Goal: Check status: Check status

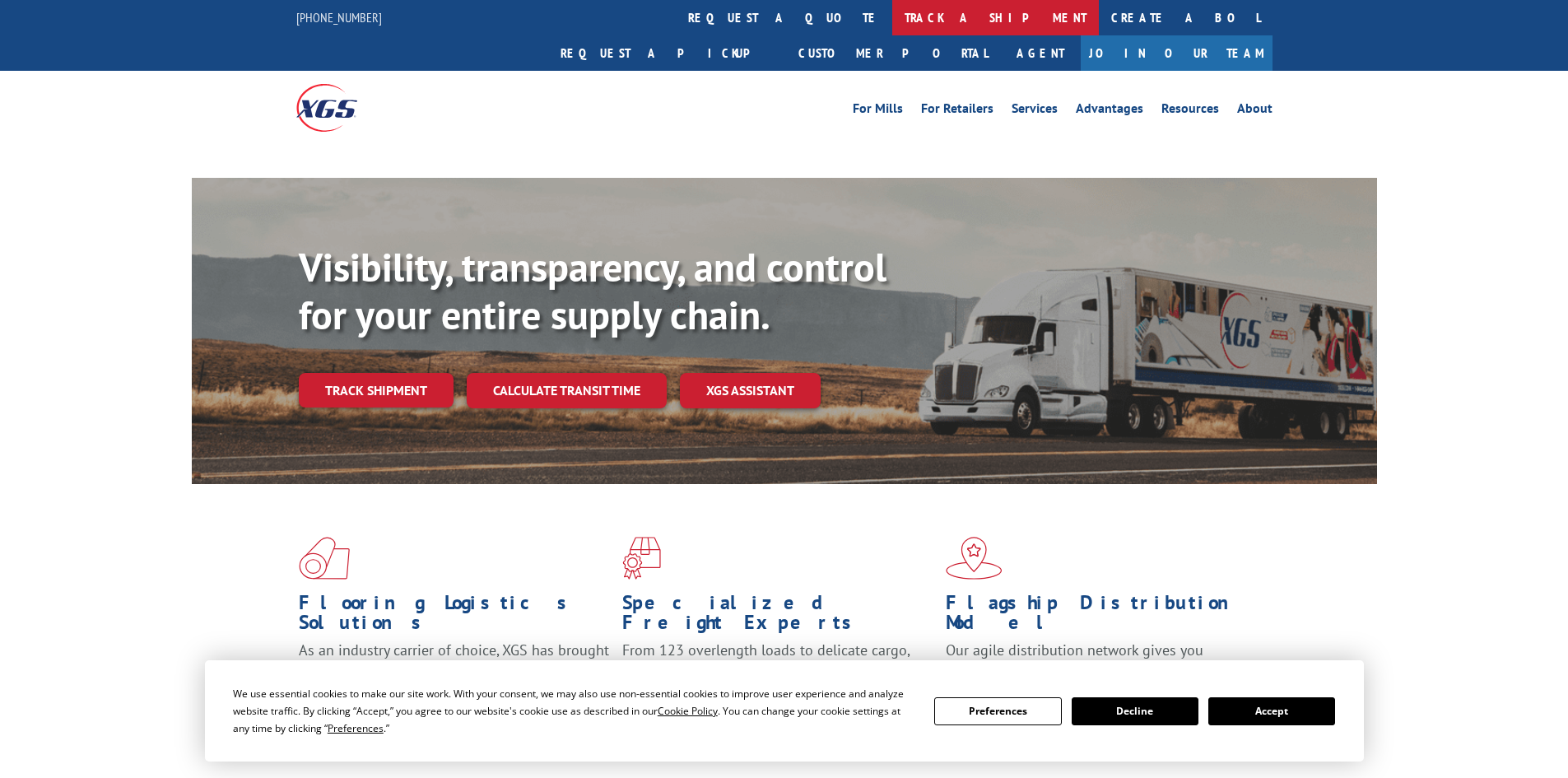
click at [892, 21] on link "track a shipment" at bounding box center [995, 17] width 206 height 35
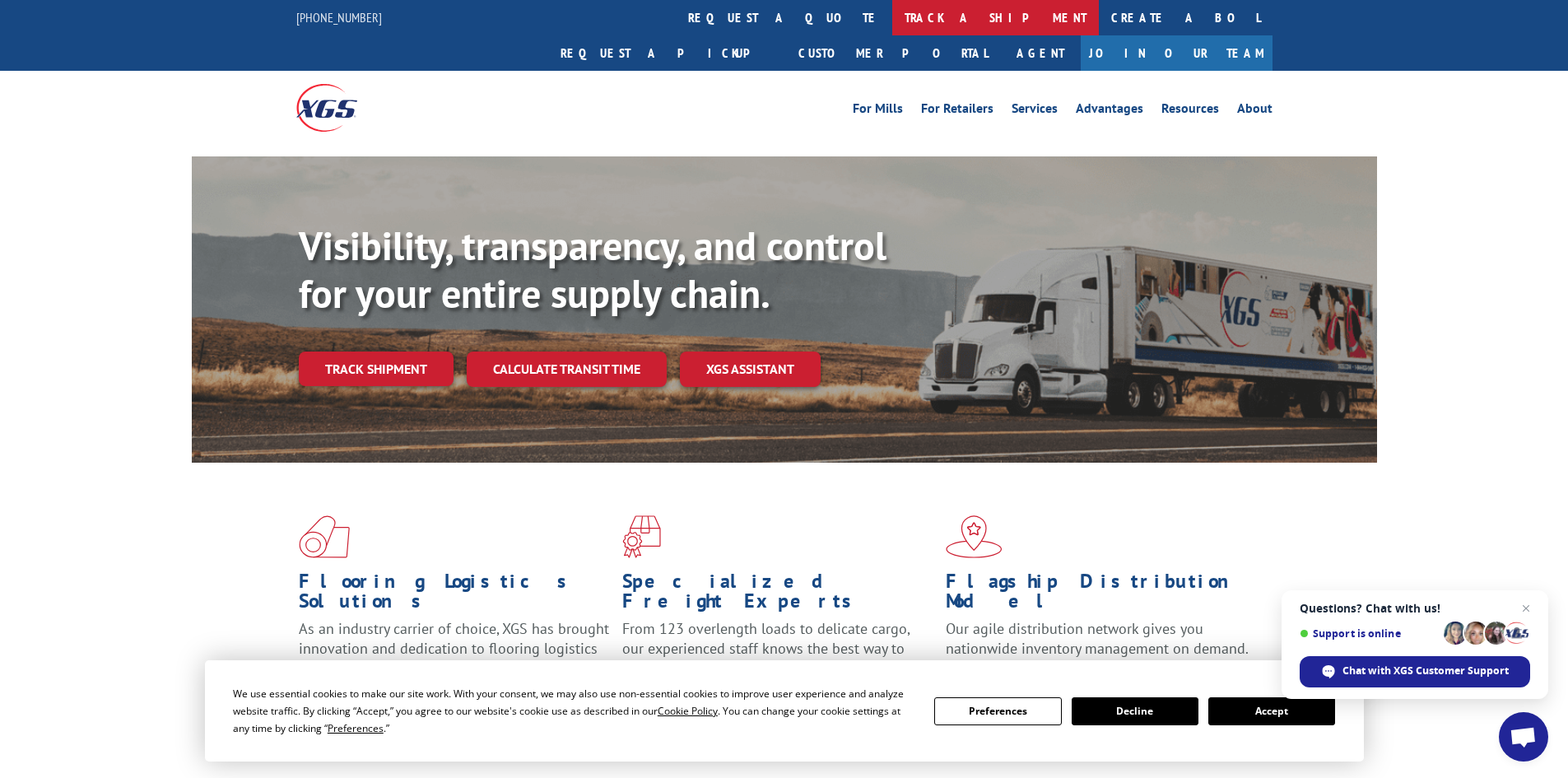
click at [892, 21] on link "track a shipment" at bounding box center [995, 17] width 206 height 35
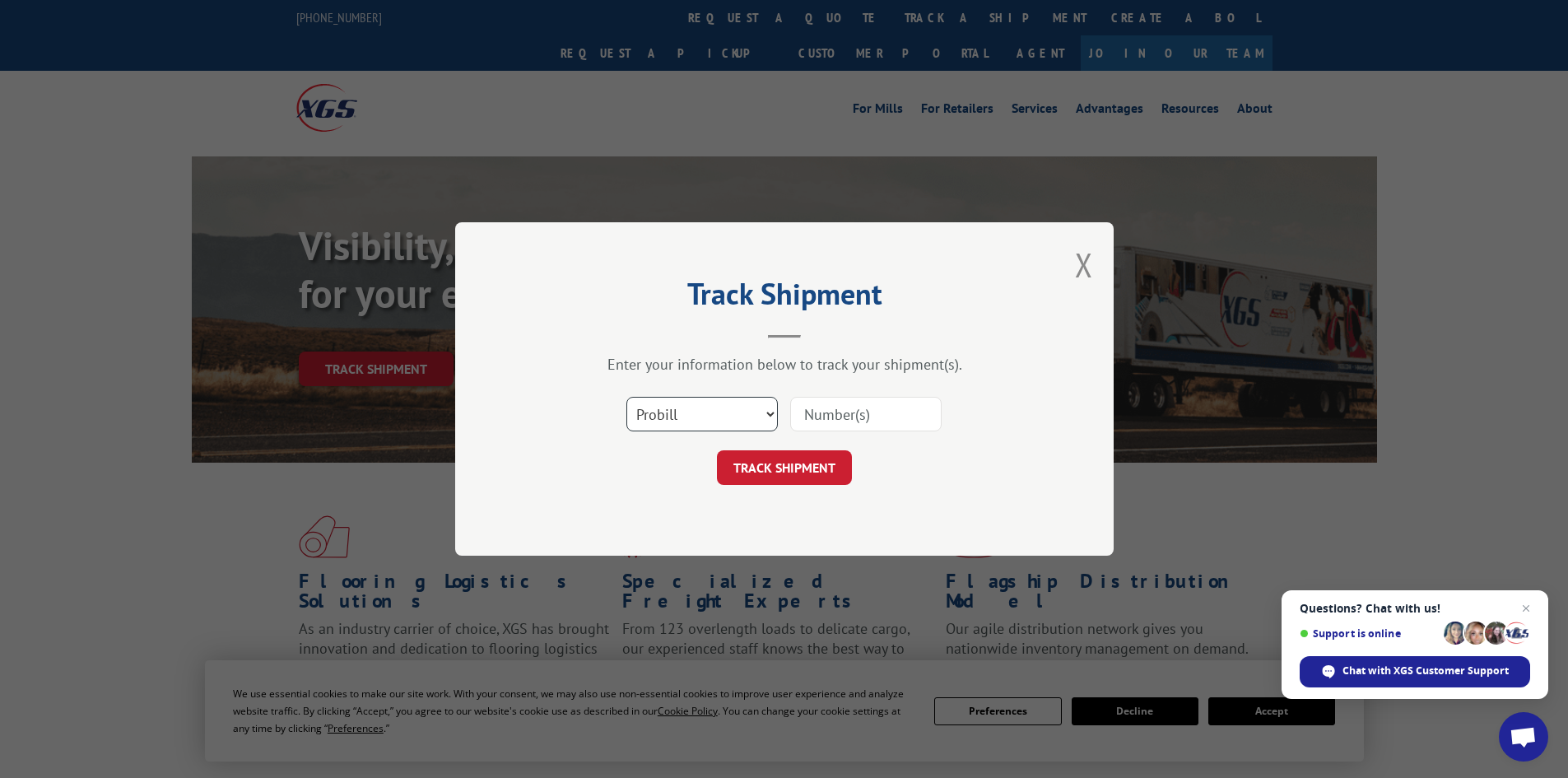
click at [715, 419] on select "Select category... Probill BOL PO" at bounding box center [702, 414] width 152 height 35
select select "bol"
click at [627, 397] on select "Select category... Probill BOL PO" at bounding box center [702, 414] width 152 height 35
click at [831, 408] on input at bounding box center [866, 414] width 152 height 35
paste input "6024154"
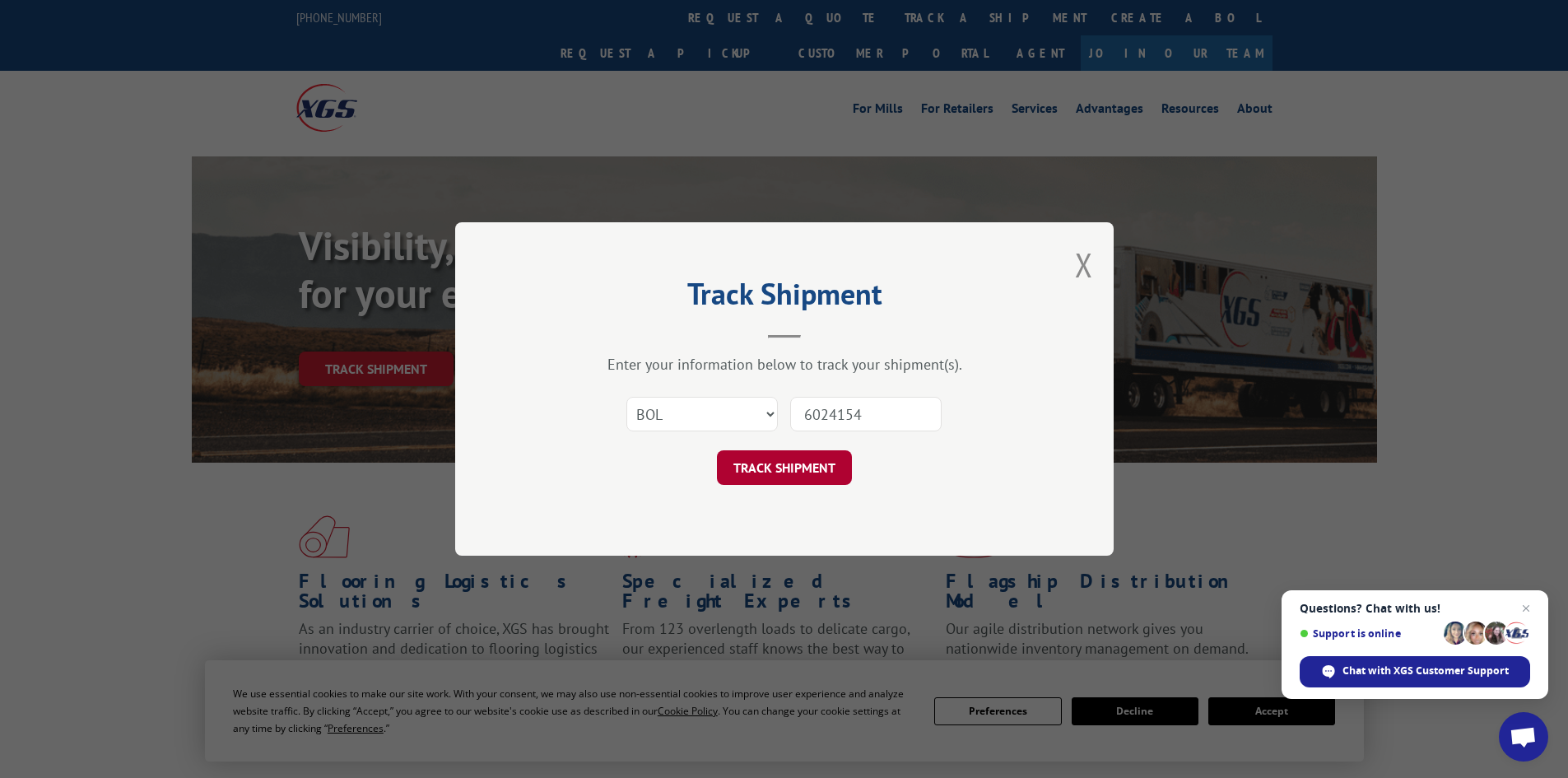
type input "6024154"
click at [784, 461] on button "TRACK SHIPMENT" at bounding box center [784, 468] width 135 height 35
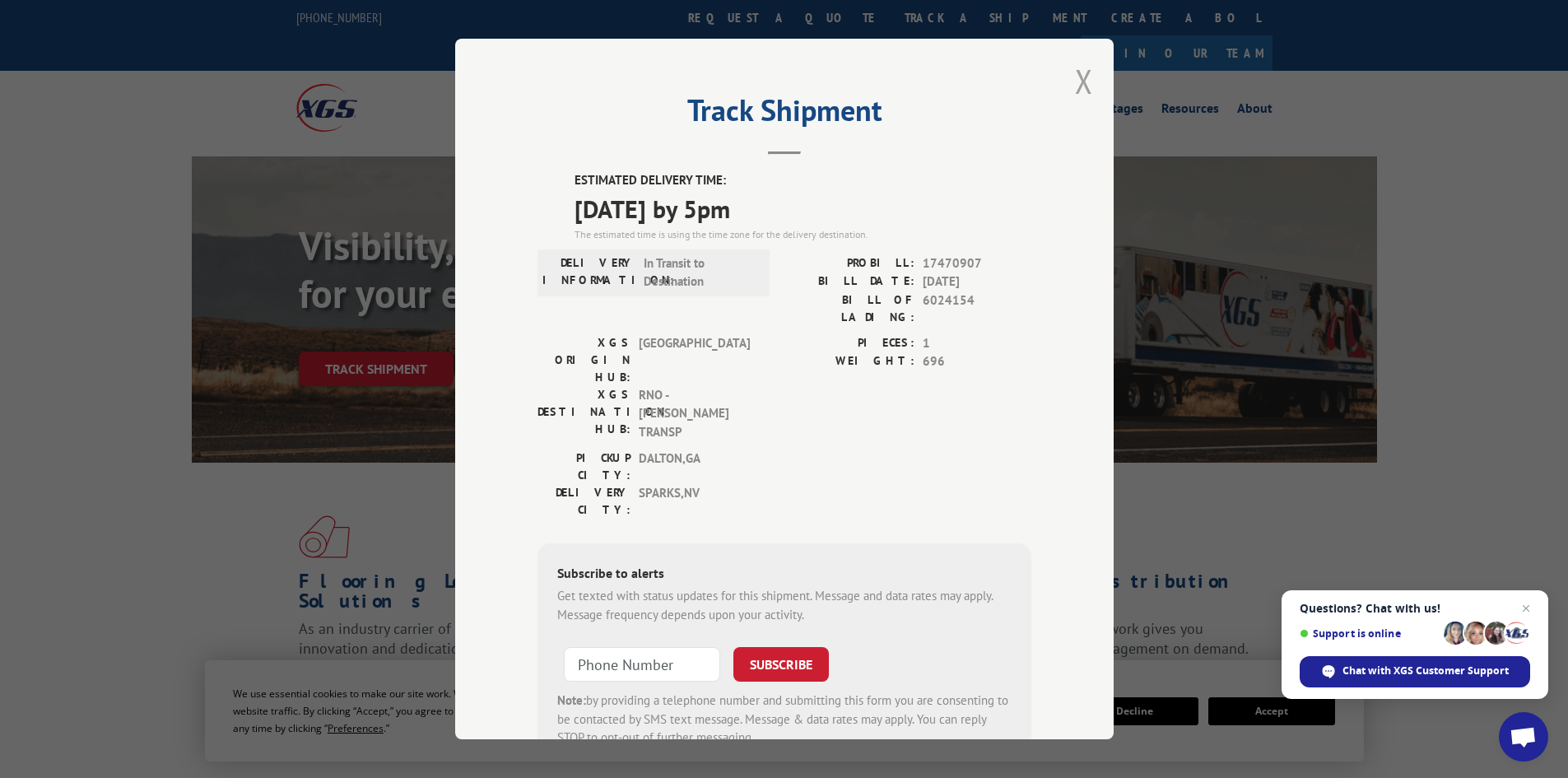
click at [1078, 76] on button "Close modal" at bounding box center [1084, 81] width 18 height 44
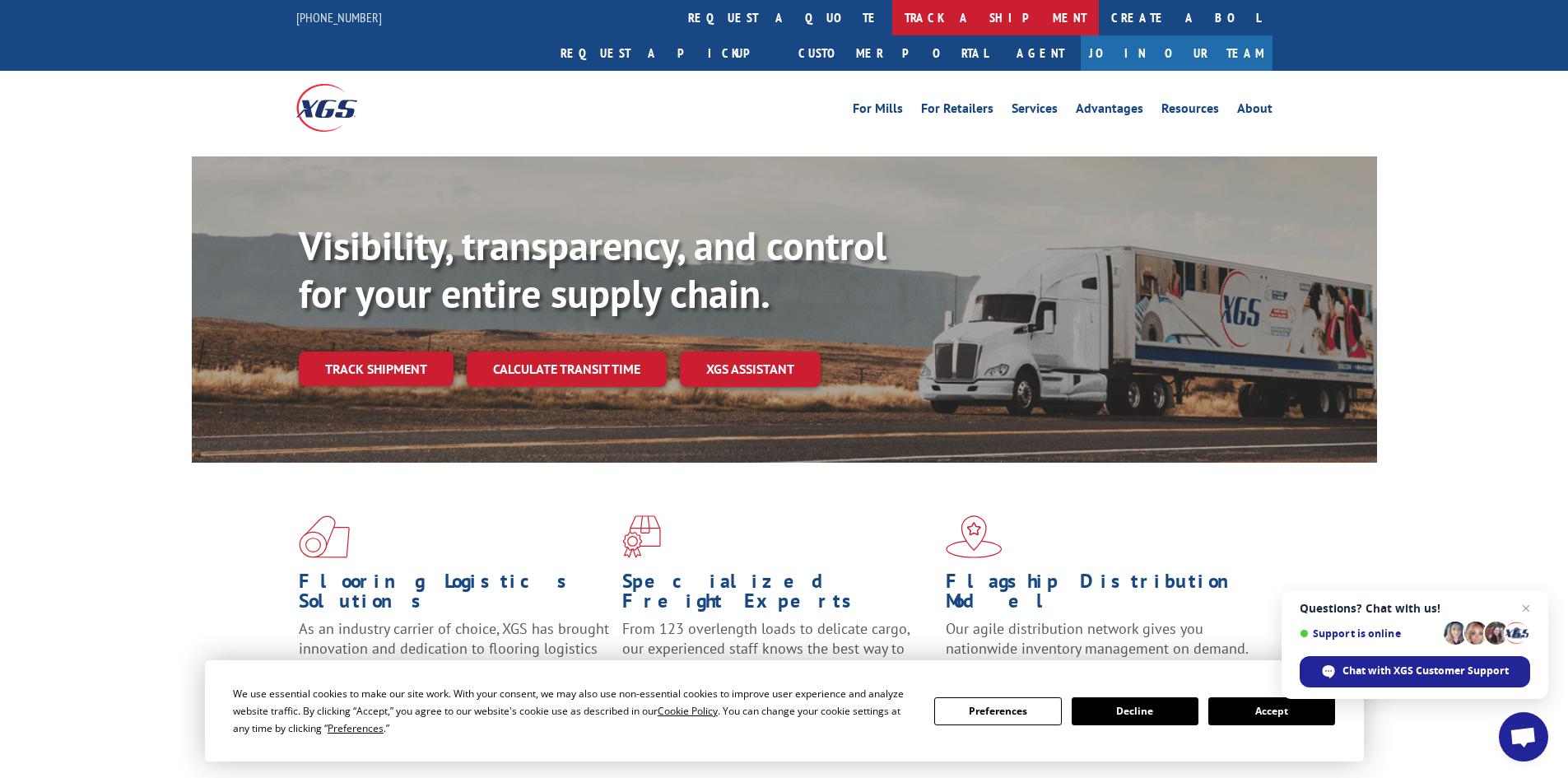
click at [892, 24] on link "track a shipment" at bounding box center [995, 17] width 206 height 35
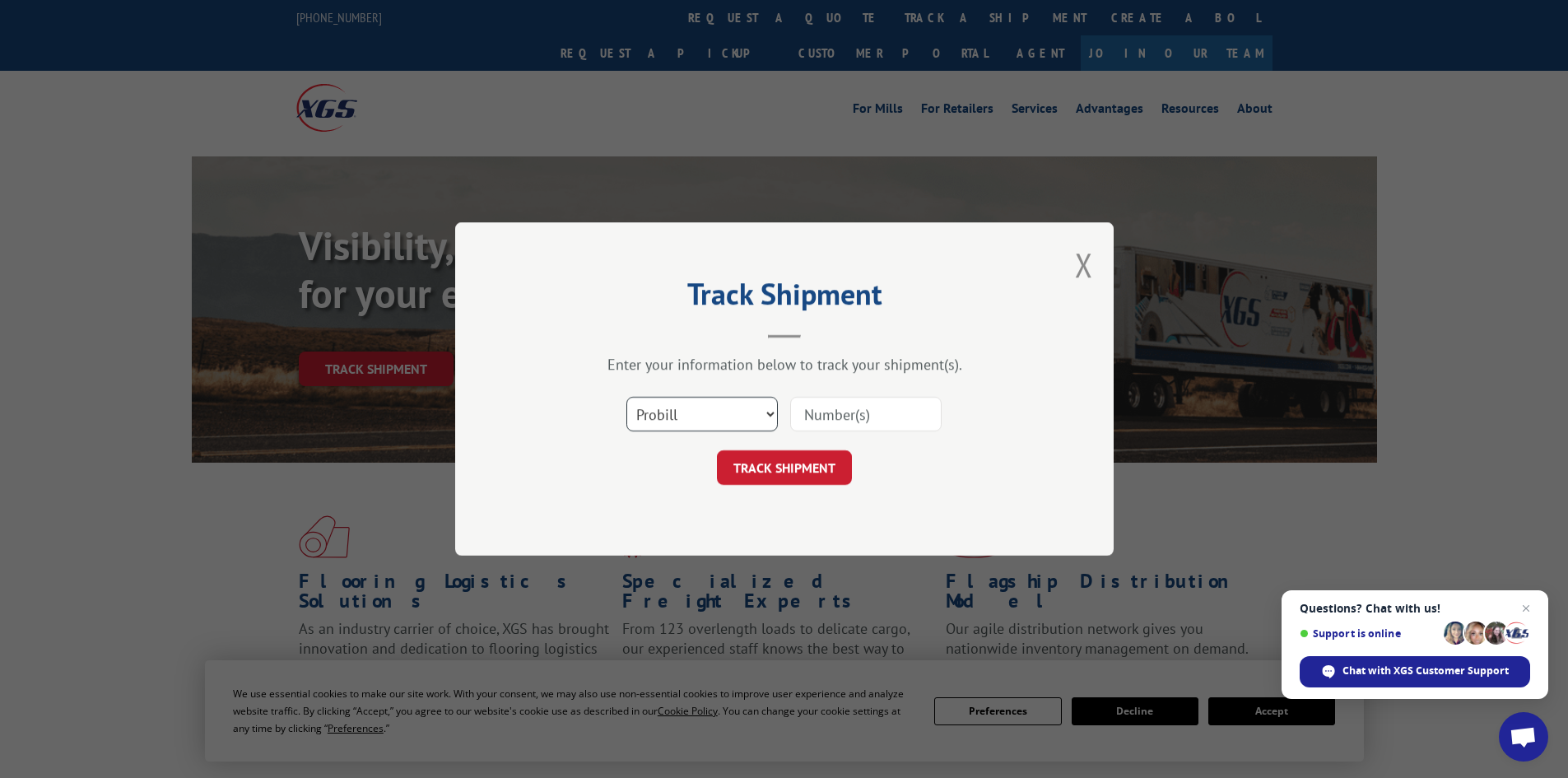
click at [683, 412] on select "Select category... Probill BOL PO" at bounding box center [702, 414] width 152 height 35
select select "bol"
click at [627, 397] on select "Select category... Probill BOL PO" at bounding box center [702, 414] width 152 height 35
click at [823, 414] on input at bounding box center [866, 414] width 152 height 35
paste input "6021876"
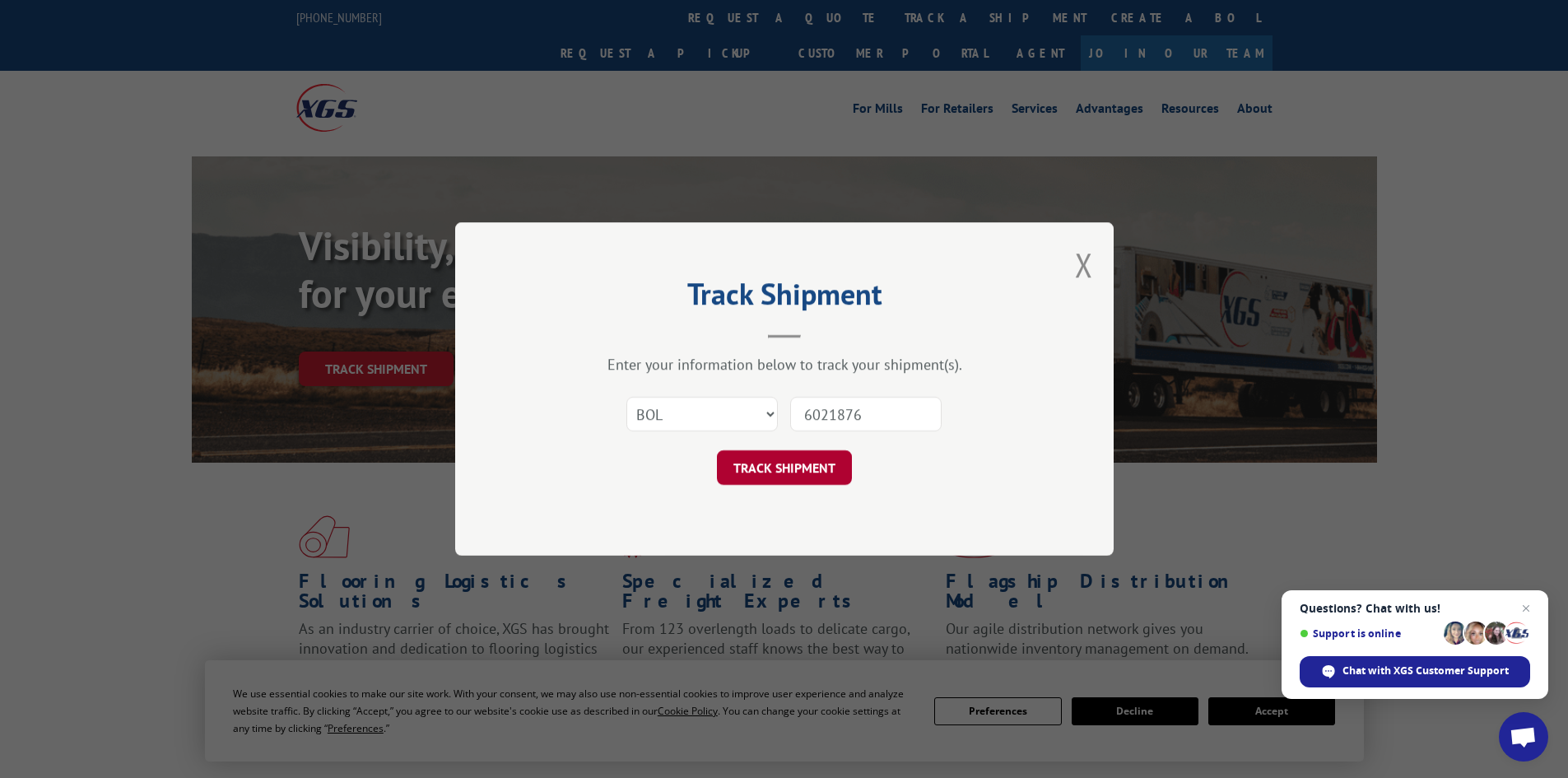
type input "6021876"
click at [753, 462] on button "TRACK SHIPMENT" at bounding box center [784, 468] width 135 height 35
